Goal: Transaction & Acquisition: Purchase product/service

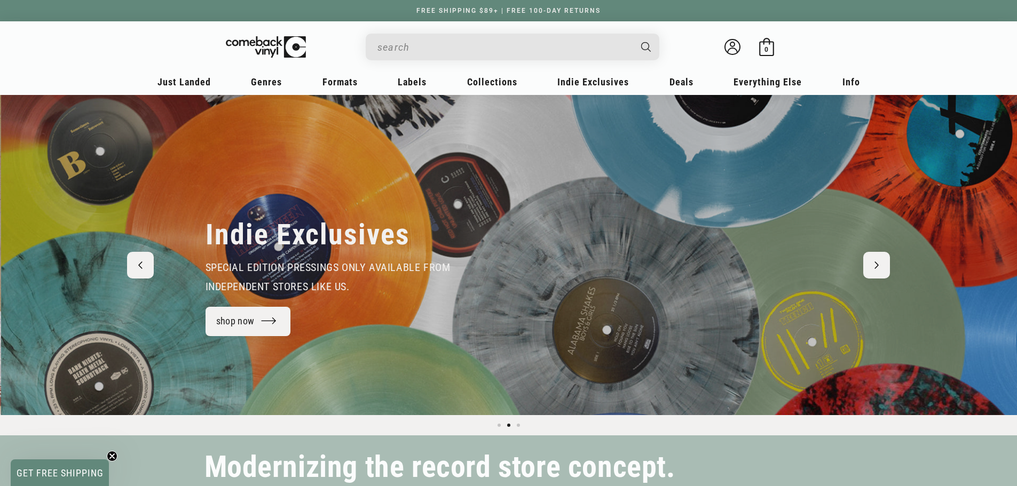
scroll to position [0, 1017]
click at [541, 51] on input "When autocomplete results are available use up and down arrows to review and en…" at bounding box center [503, 47] width 253 height 22
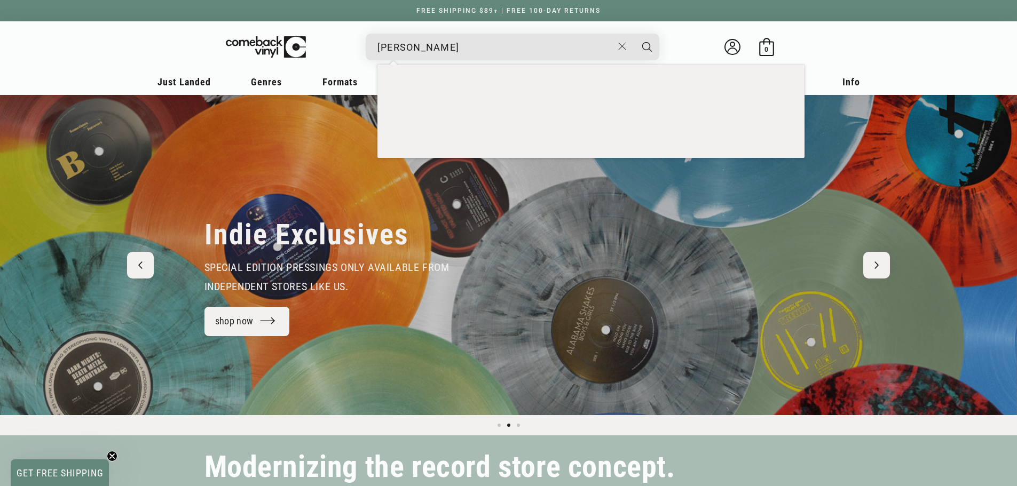
type input "[PERSON_NAME]"
click at [633, 34] on button "Search" at bounding box center [646, 47] width 27 height 27
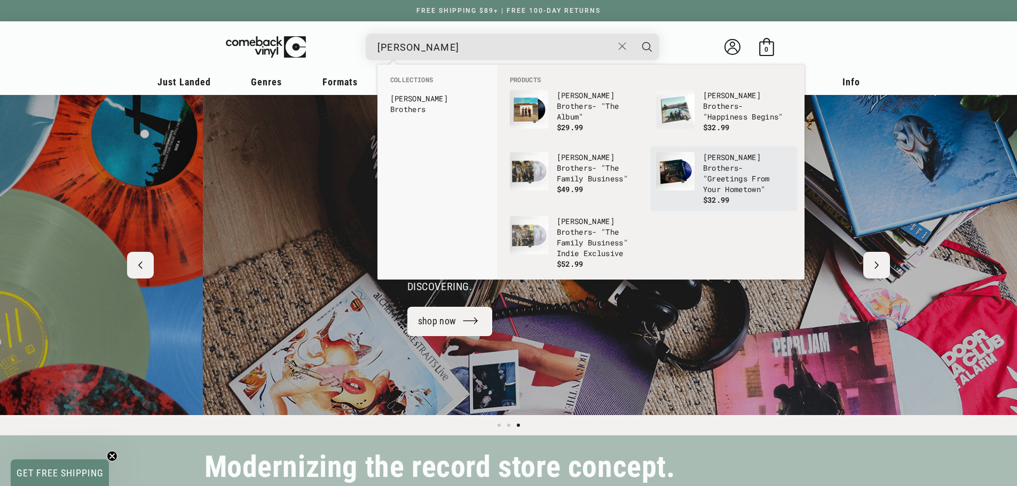
scroll to position [0, 2033]
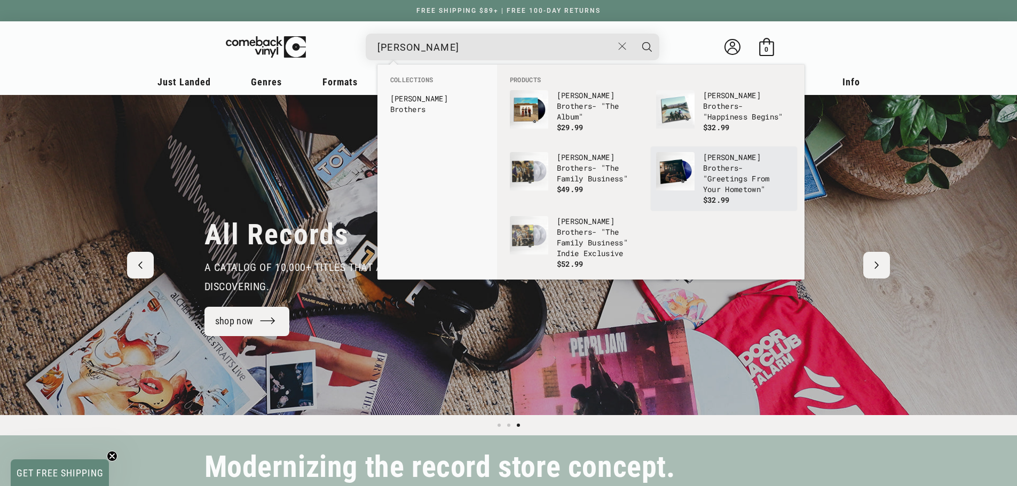
click at [667, 168] on img "Products" at bounding box center [675, 171] width 38 height 38
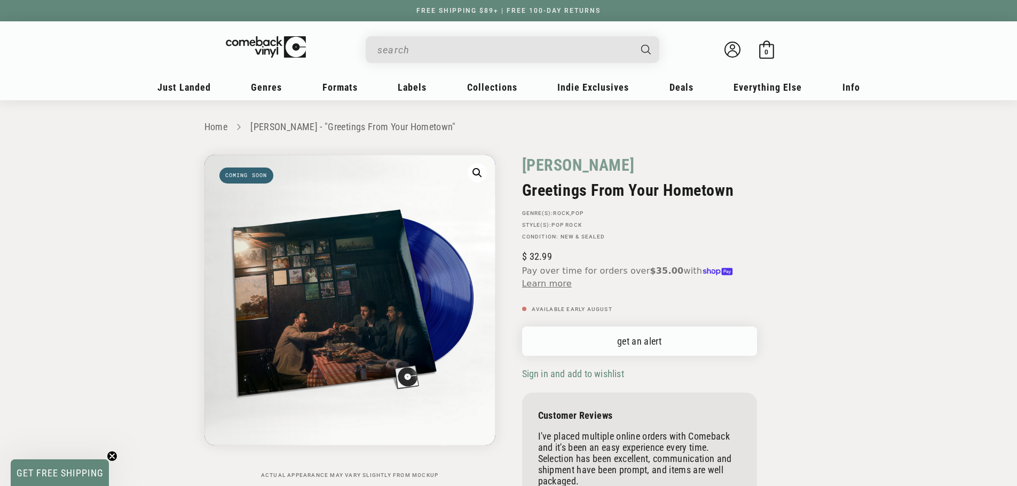
click at [632, 334] on link "get an alert" at bounding box center [639, 341] width 235 height 29
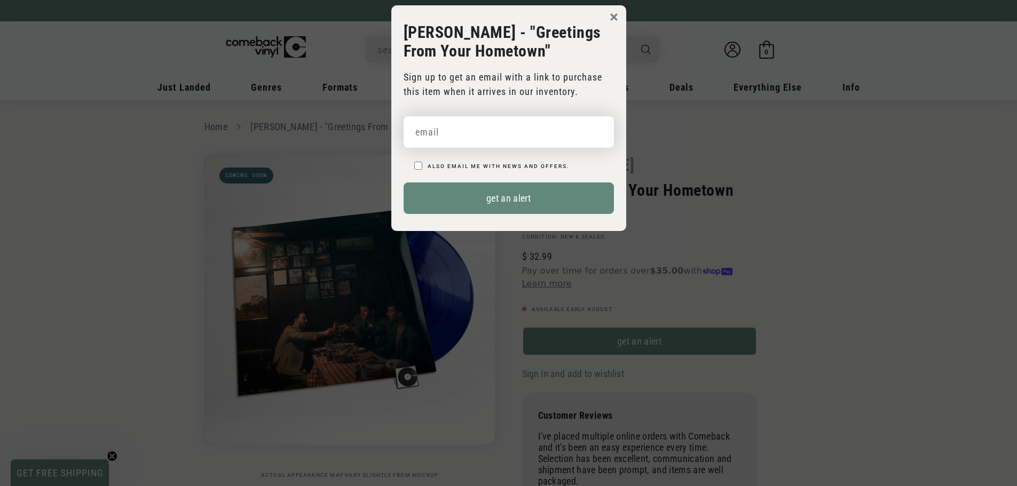
click at [471, 142] on input "email" at bounding box center [508, 131] width 210 height 31
type input "cat.falgout@gmail.com"
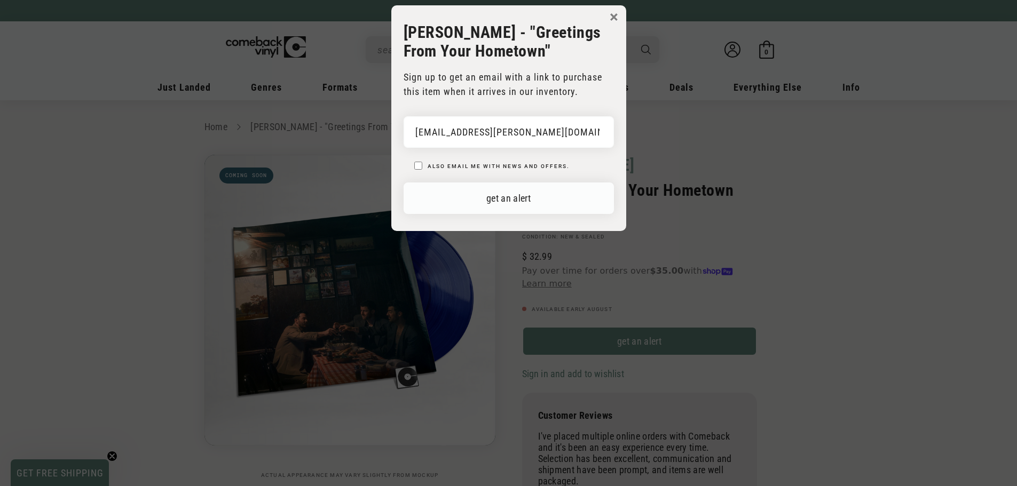
click at [504, 190] on button "get an alert" at bounding box center [508, 197] width 210 height 31
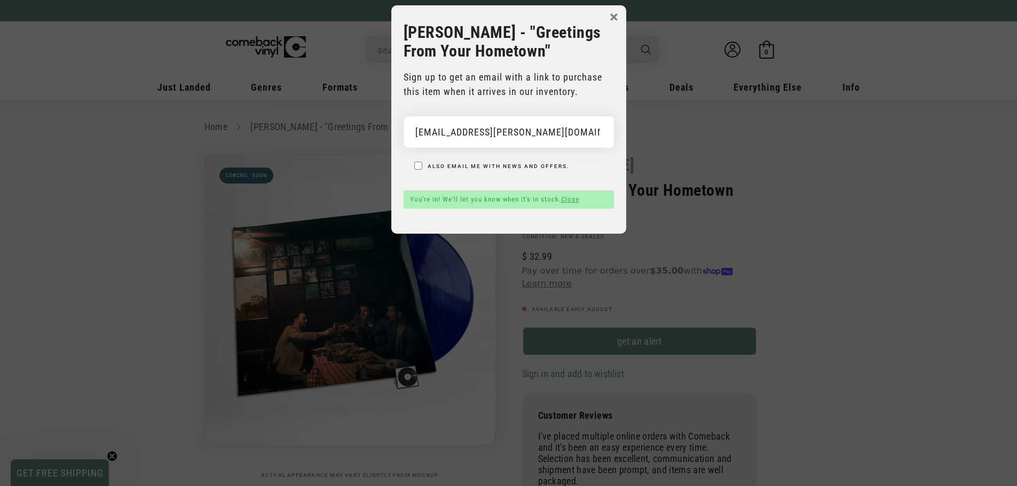
click at [614, 11] on button "×" at bounding box center [613, 17] width 9 height 16
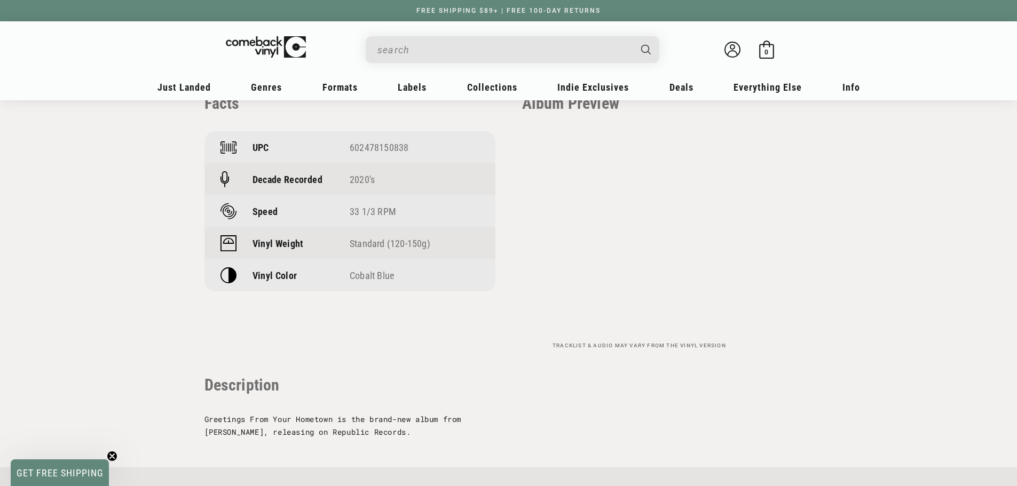
scroll to position [800, 0]
